Goal: Check status: Verify the current state of an ongoing process or item

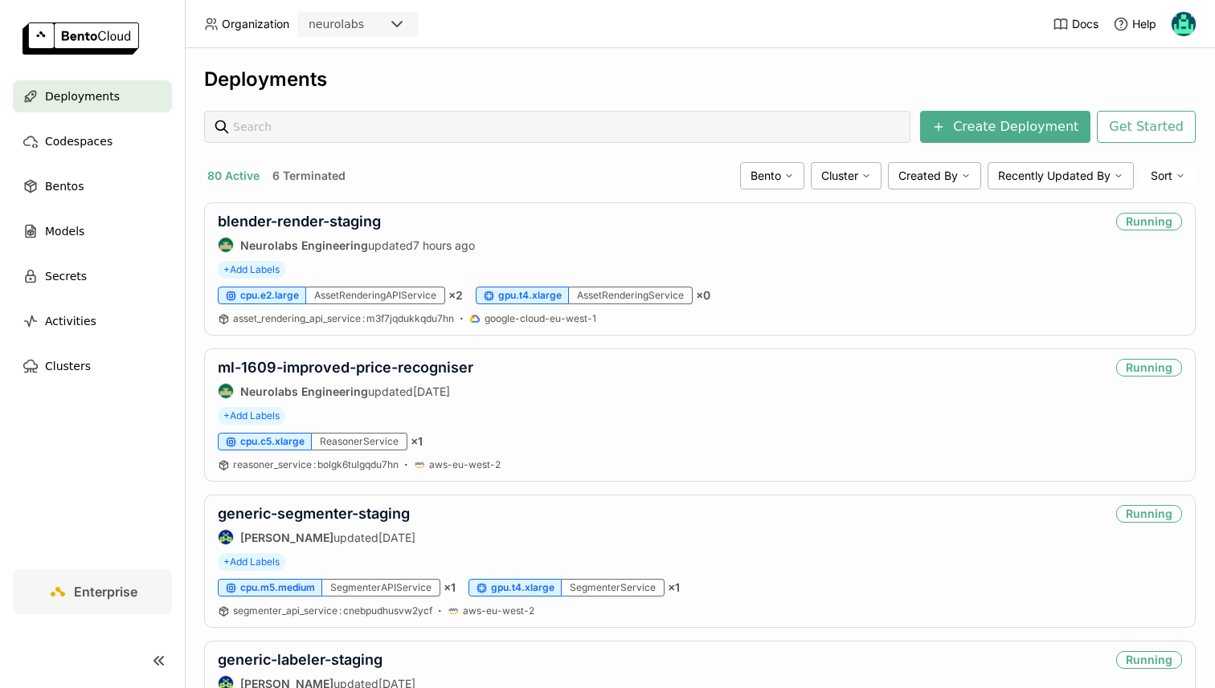
click at [325, 111] on div at bounding box center [557, 127] width 706 height 32
click at [329, 130] on input "text" at bounding box center [567, 127] width 668 height 31
type input "generic-labeller-prod"
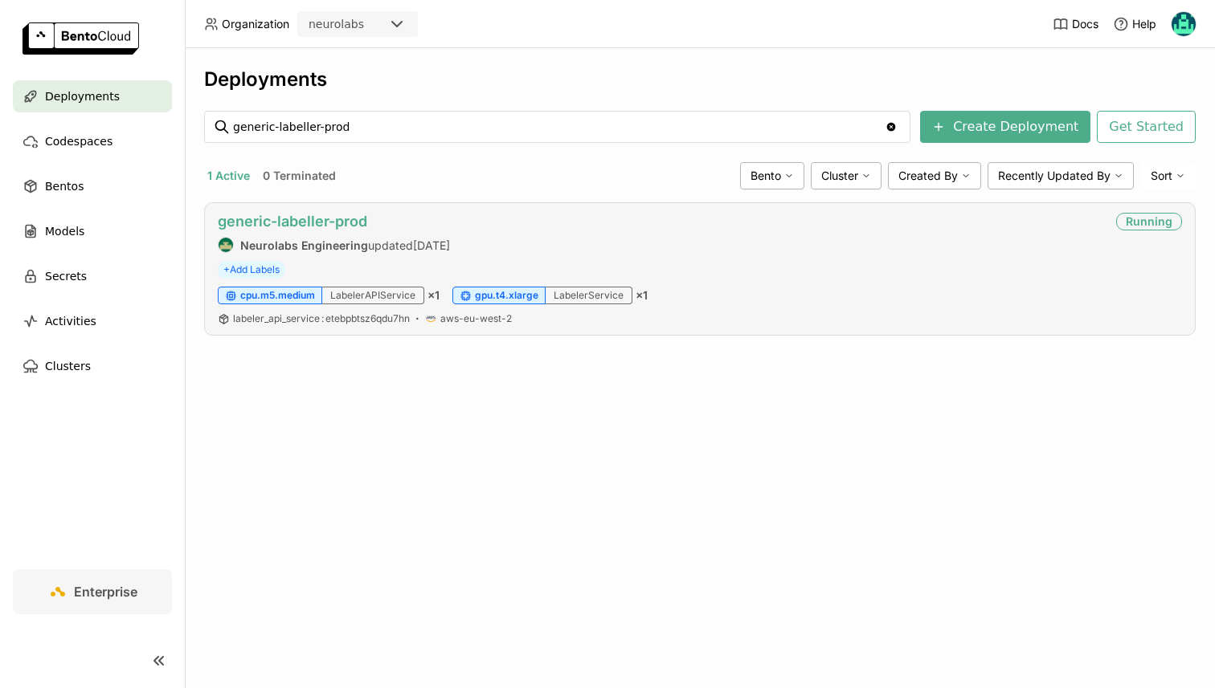
click at [303, 225] on link "generic-labeller-prod" at bounding box center [292, 221] width 149 height 17
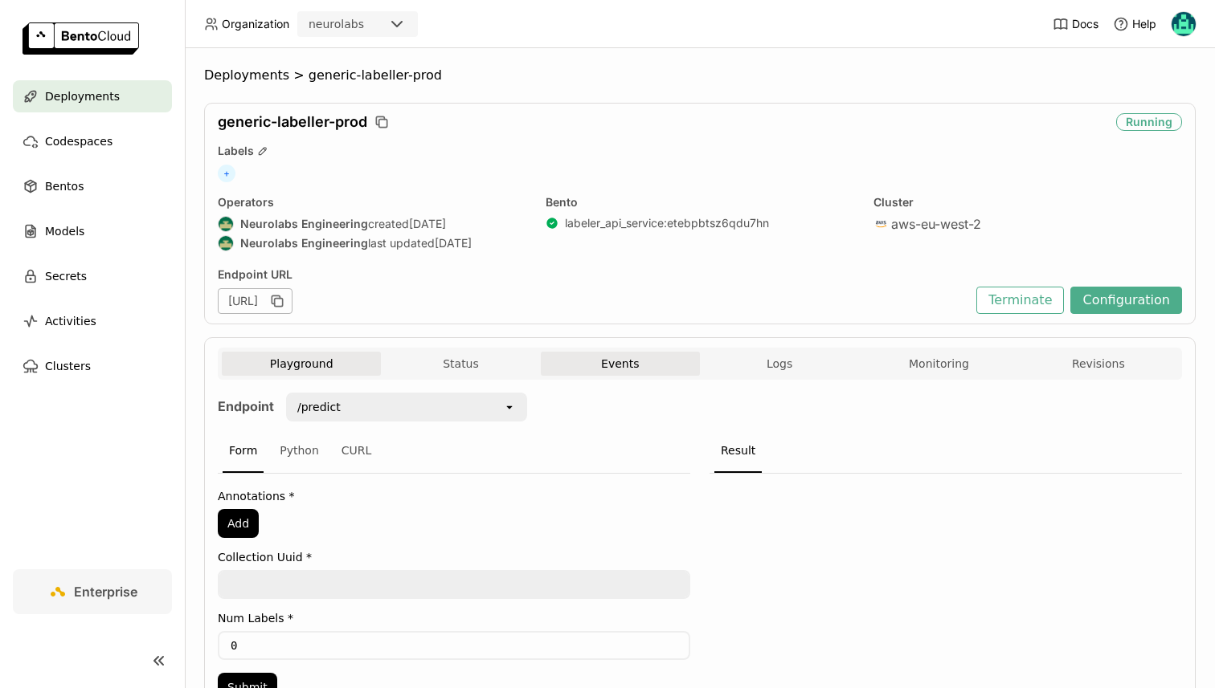
click at [622, 368] on button "Events" at bounding box center [620, 364] width 159 height 24
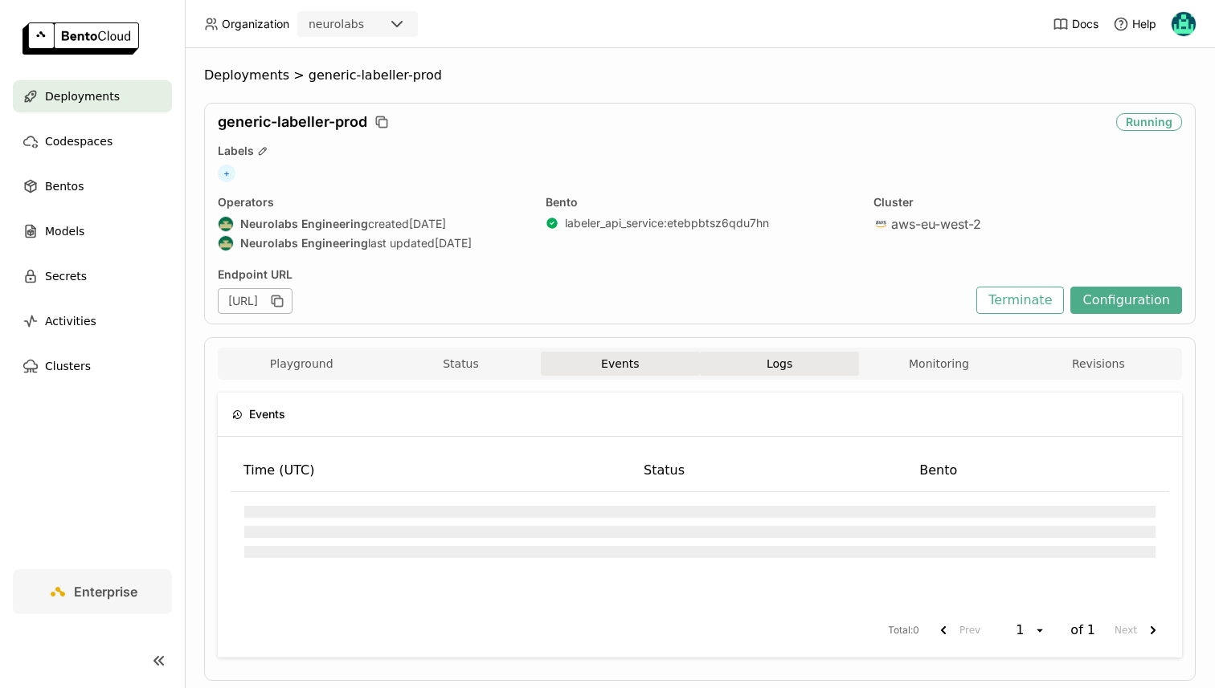
click at [778, 370] on button "Logs" at bounding box center [779, 364] width 159 height 24
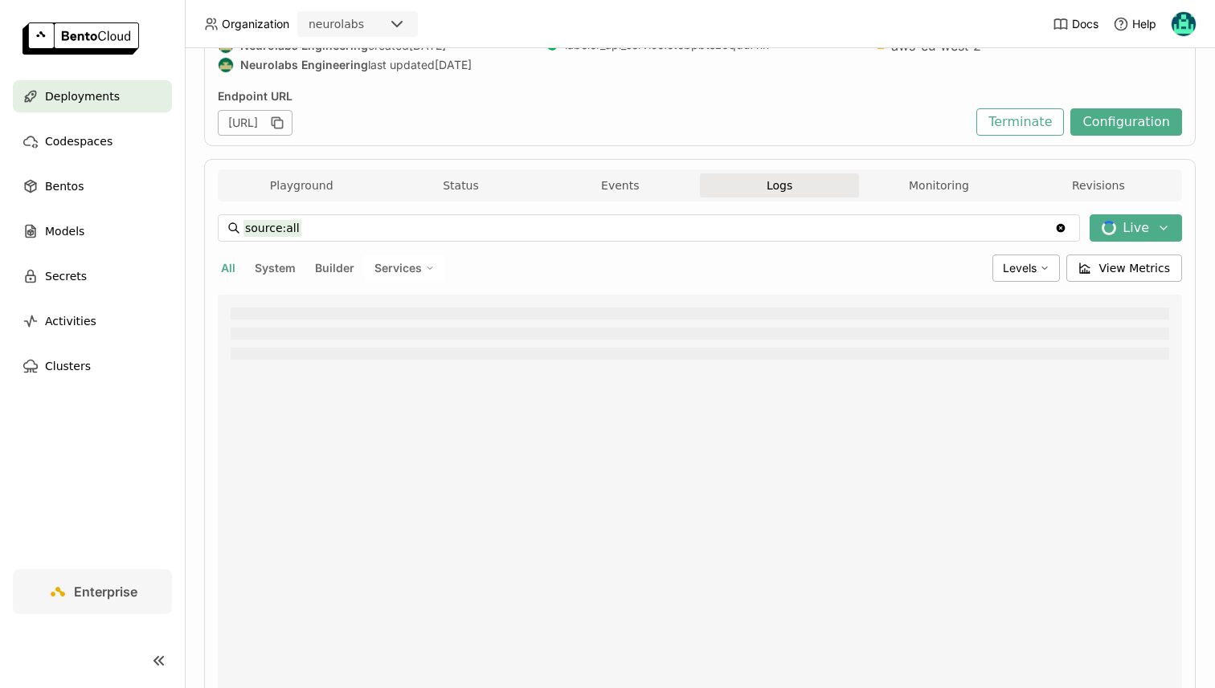
scroll to position [333, 0]
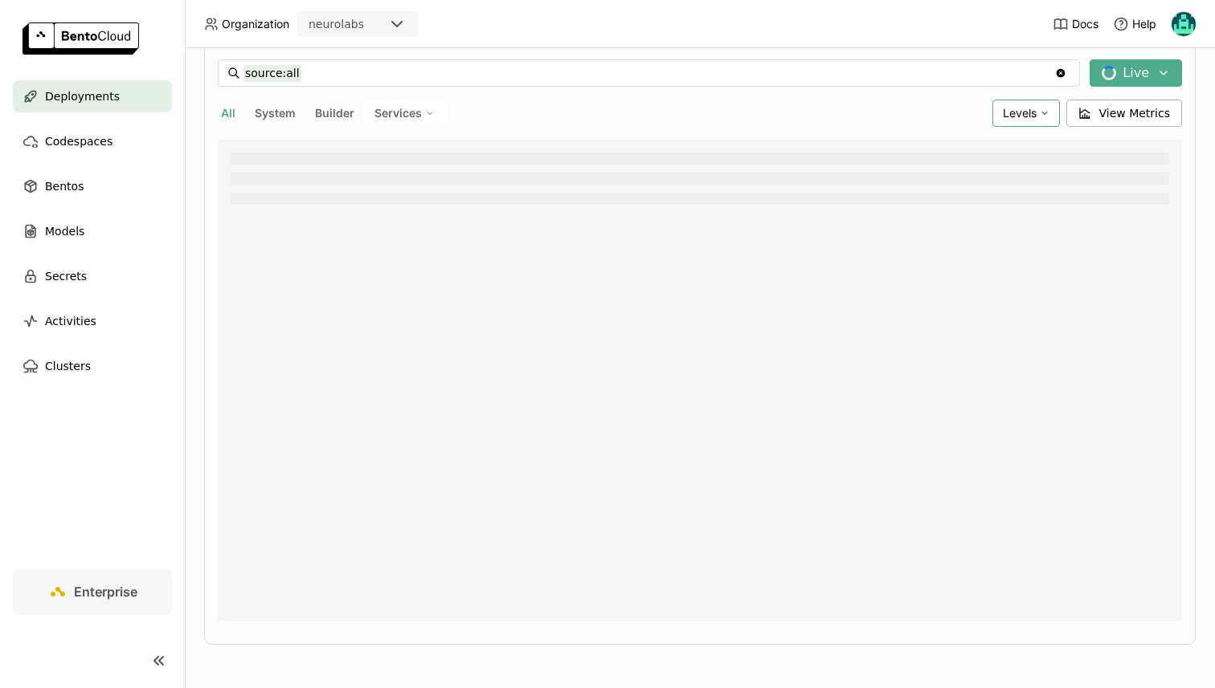
click at [1013, 118] on span "Levels" at bounding box center [1019, 113] width 34 height 14
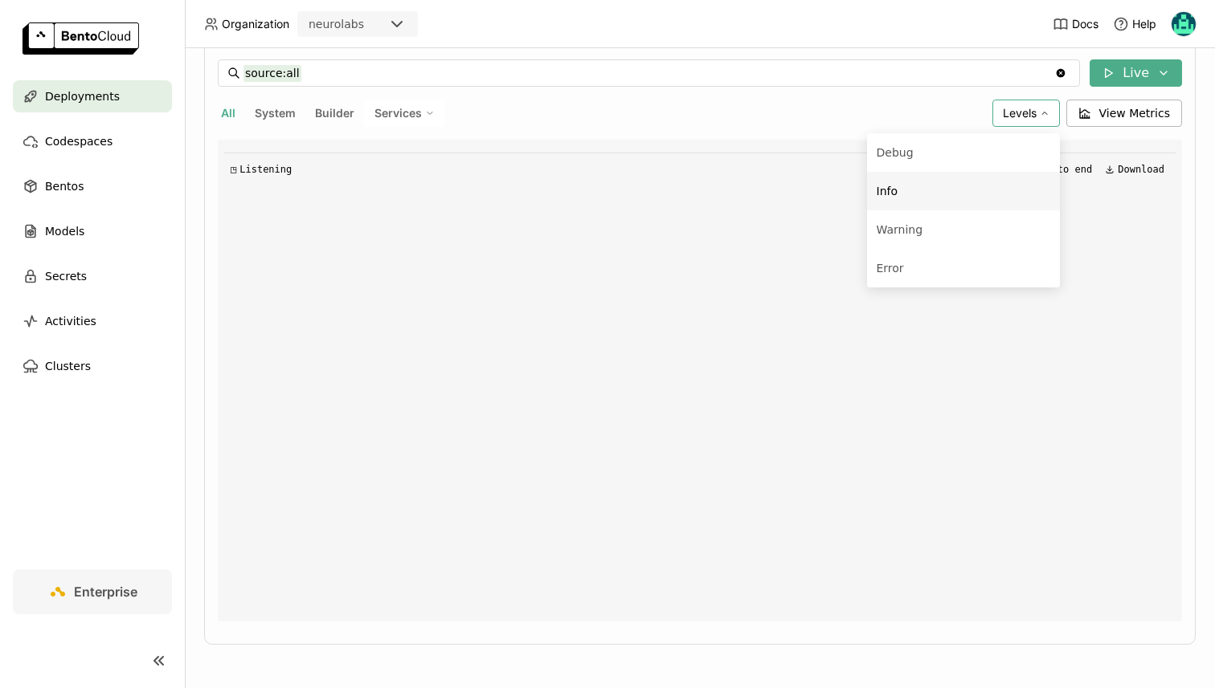
click at [963, 189] on div "Info" at bounding box center [963, 191] width 174 height 19
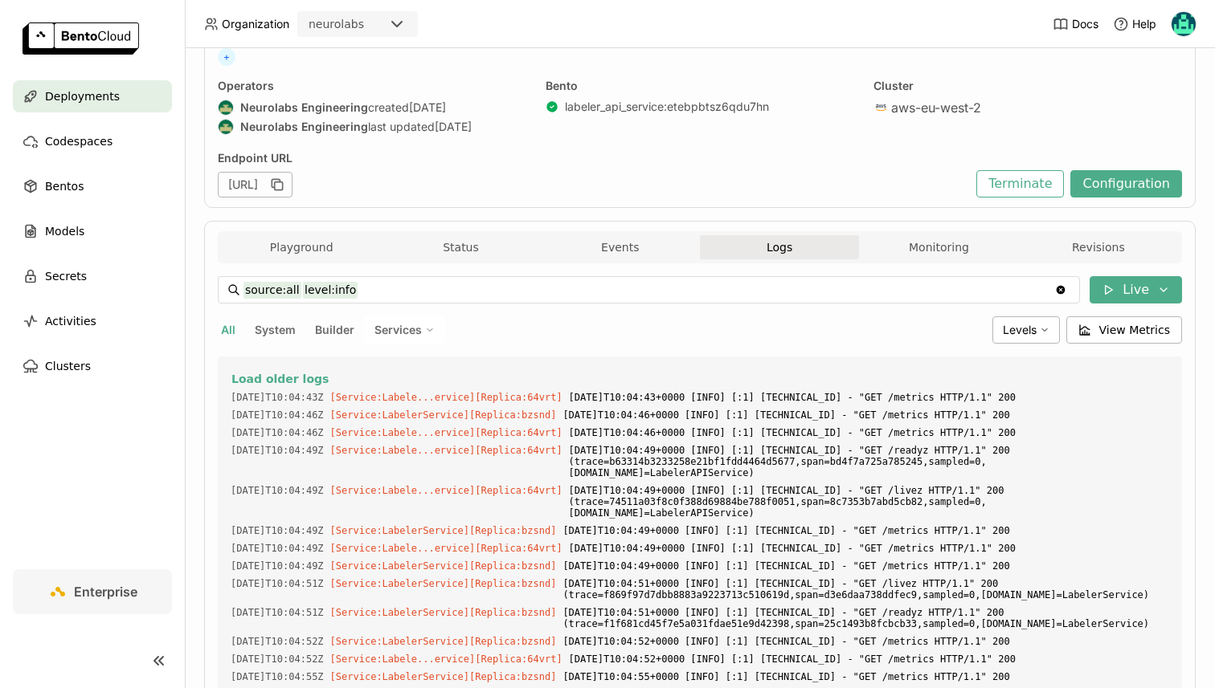
scroll to position [104, 0]
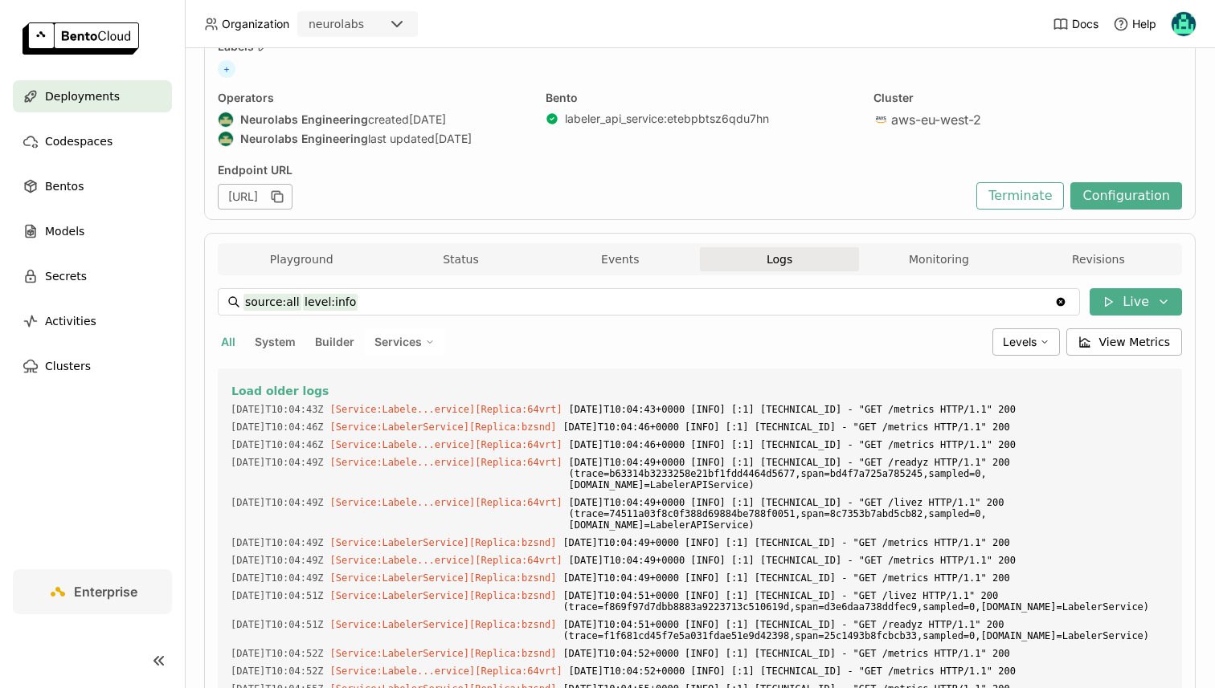
click at [716, 310] on input "source:all level:info" at bounding box center [648, 302] width 810 height 26
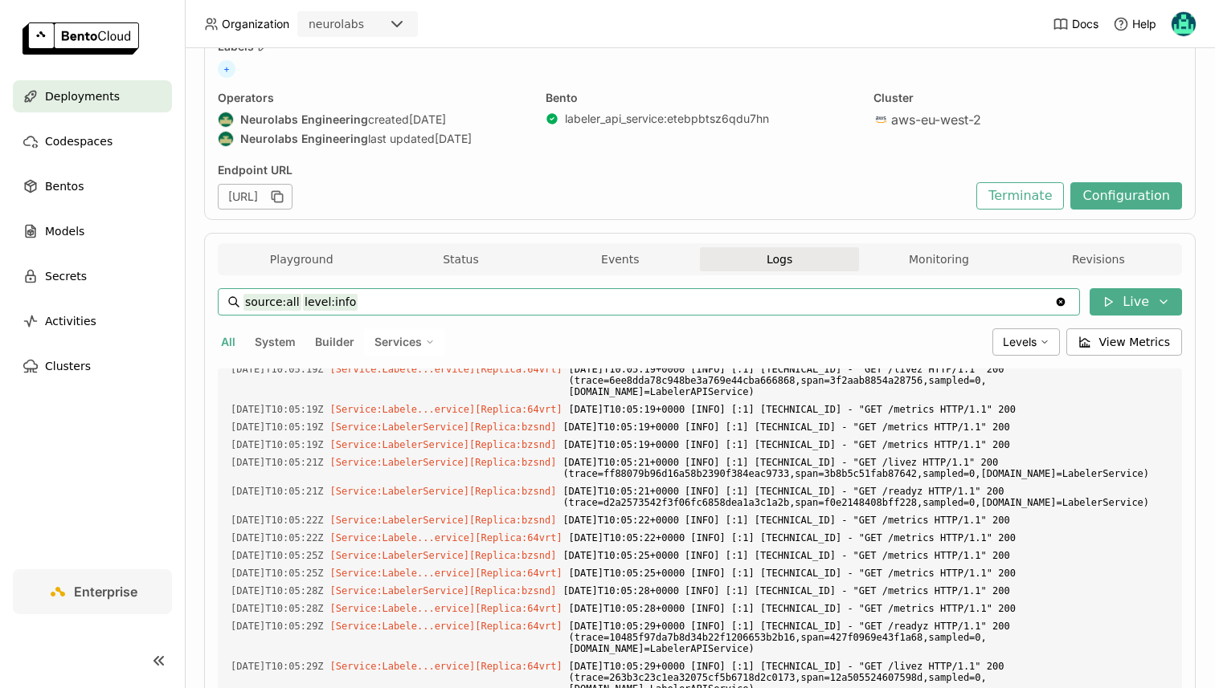
scroll to position [0, 0]
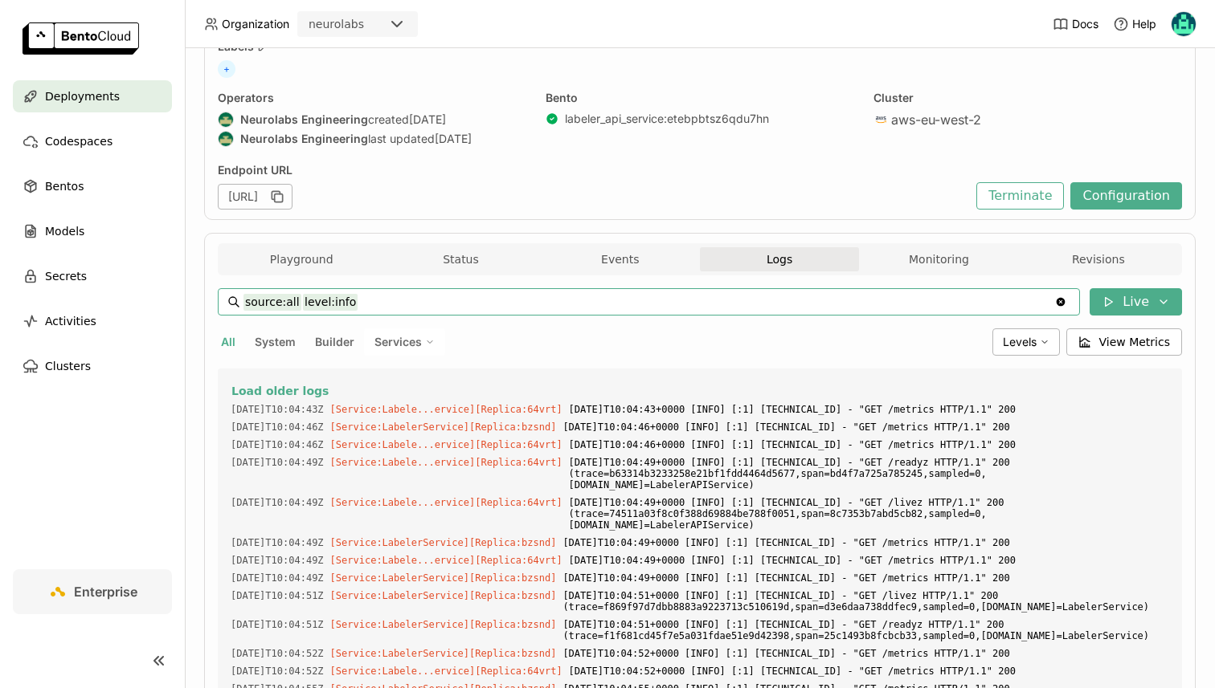
click at [416, 292] on input "source:all level:info" at bounding box center [648, 302] width 810 height 26
click at [720, 384] on button "Load older logs" at bounding box center [700, 391] width 938 height 19
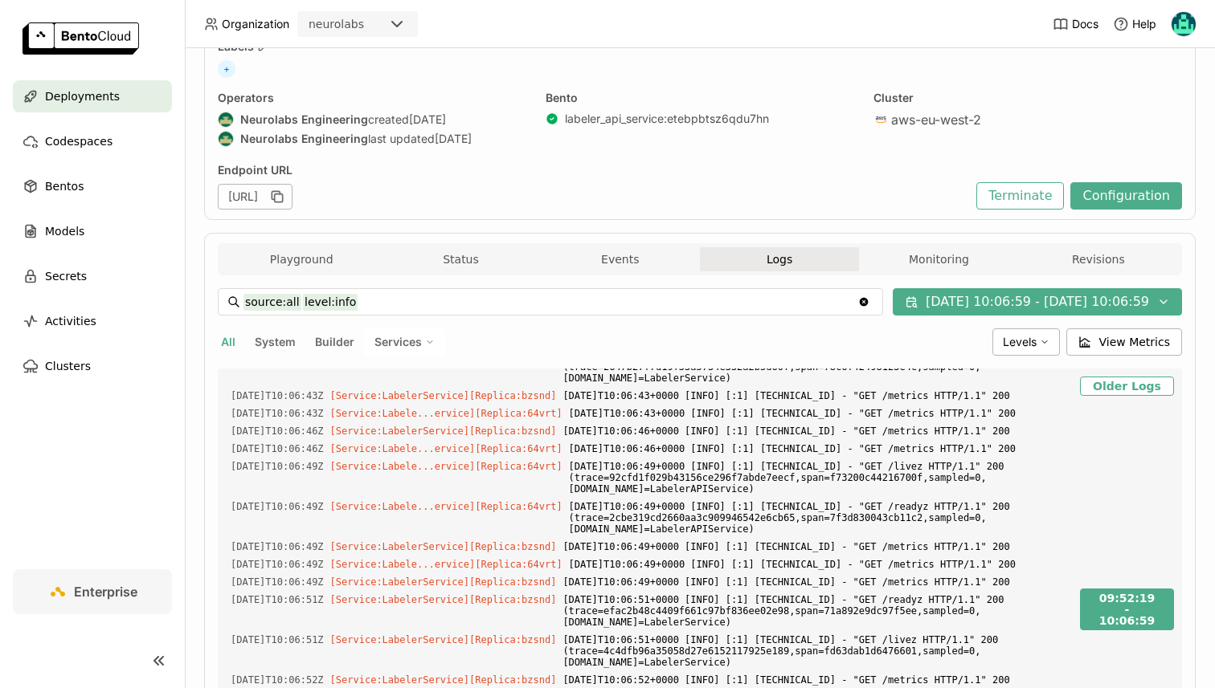
scroll to position [32845, 0]
click at [390, 347] on span "Services" at bounding box center [397, 342] width 47 height 14
click at [370, 410] on div "LabelerService" at bounding box center [349, 419] width 174 height 19
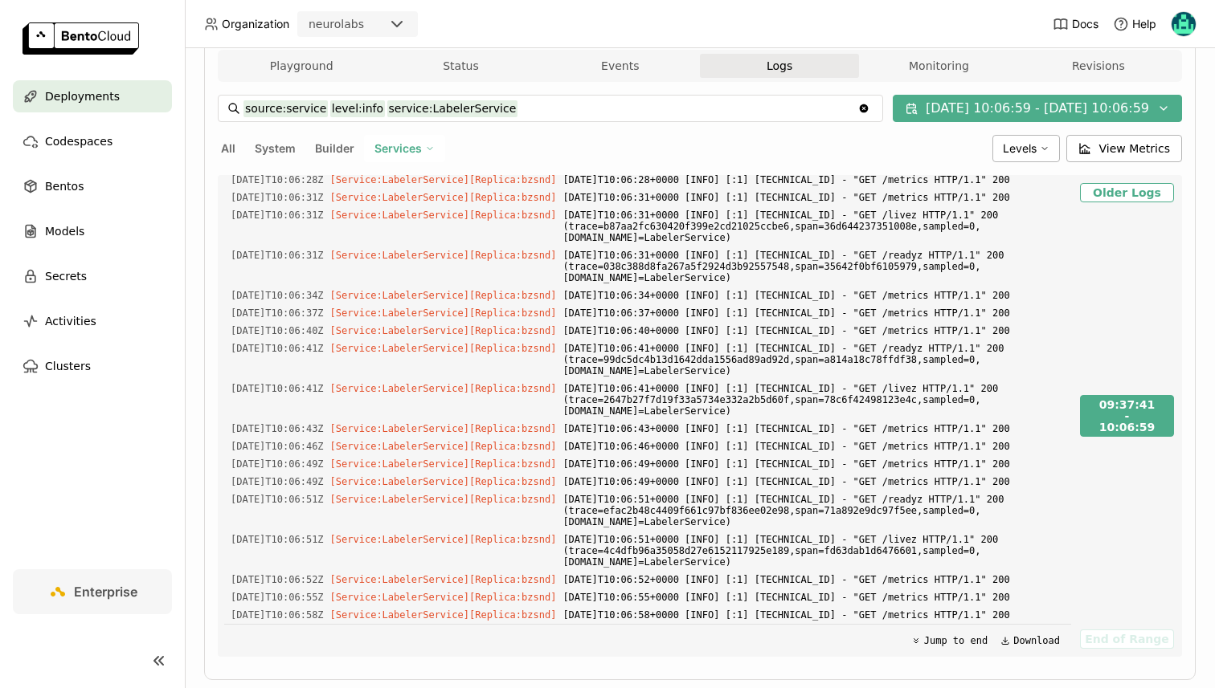
scroll to position [29111, 0]
click at [500, 383] on span "[Replica: bzsnd ]" at bounding box center [512, 388] width 87 height 11
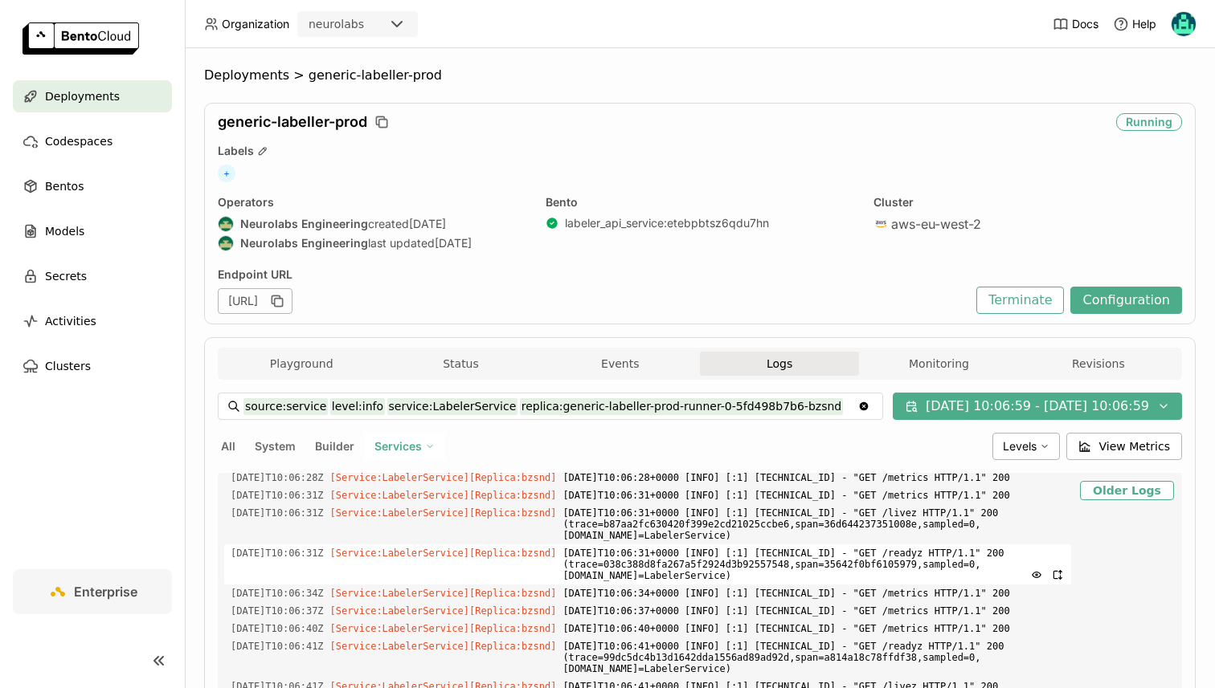
scroll to position [39, 0]
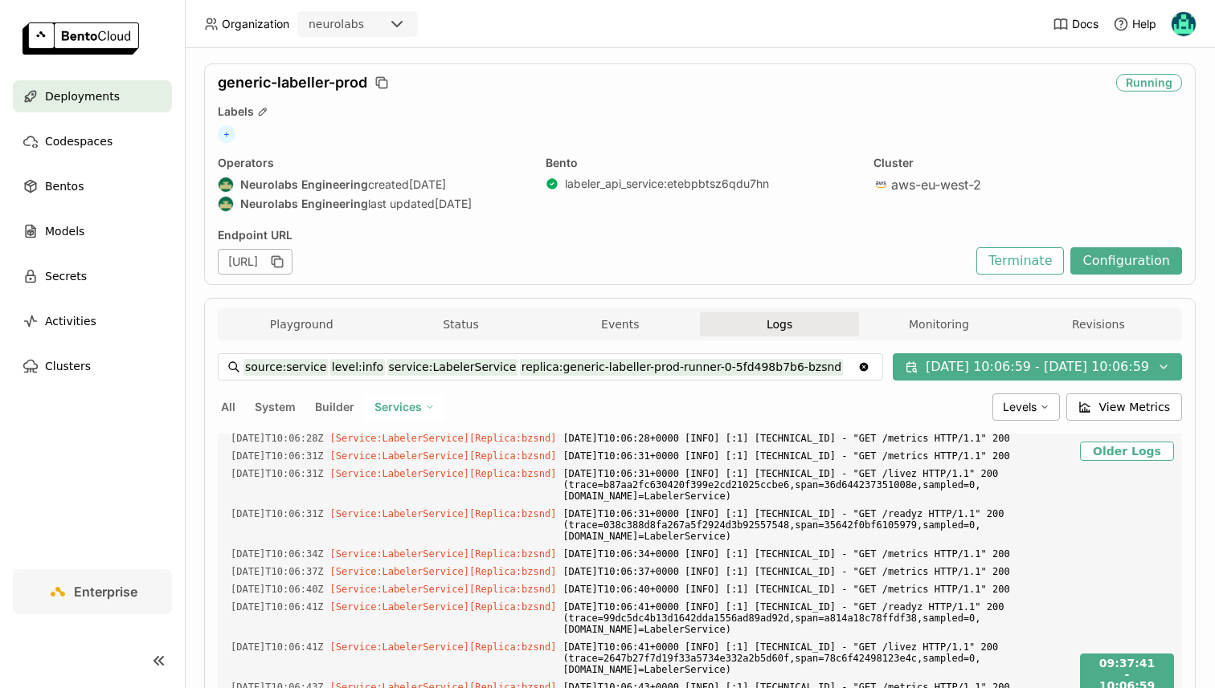
click at [806, 367] on input "source:service level:info service:LabelerService replica:generic-labeller-prod-…" at bounding box center [550, 367] width 614 height 26
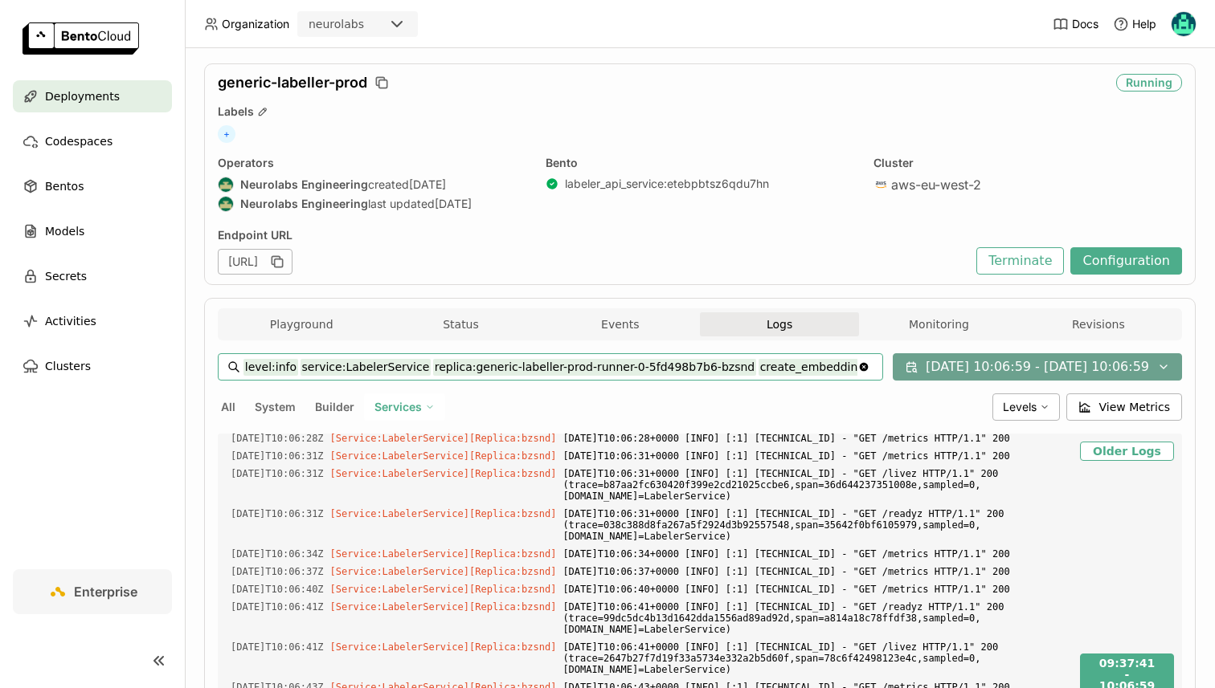
scroll to position [0, 92]
type input "source:service level:info create_embeddings service:LabelerService replica:gene…"
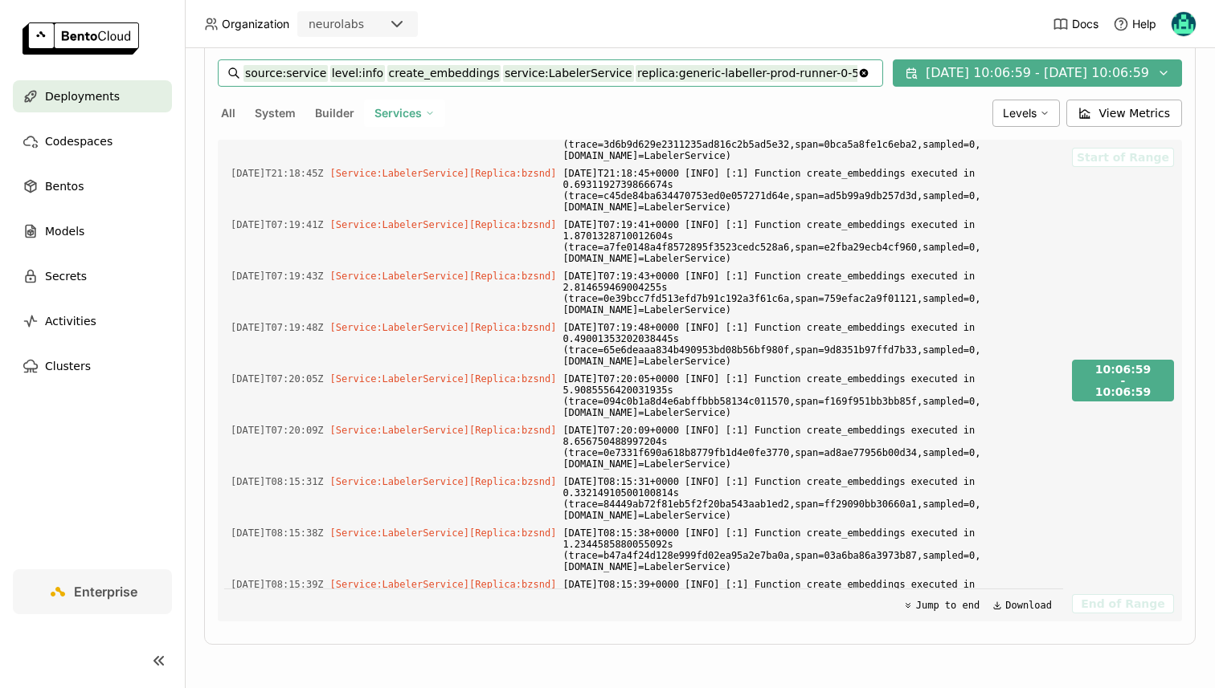
scroll to position [230, 0]
